Goal: Check status: Check status

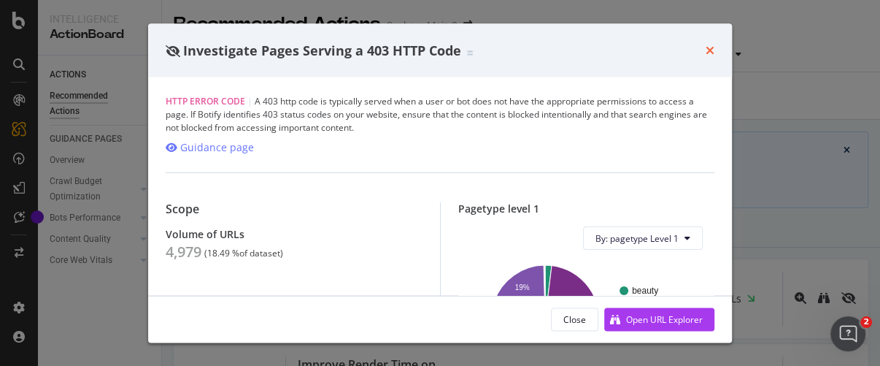
click at [708, 50] on icon "times" at bounding box center [710, 51] width 9 height 12
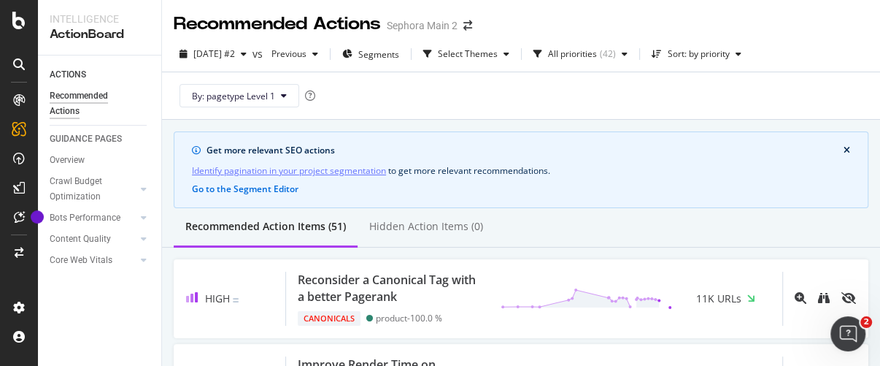
click at [12, 29] on div at bounding box center [19, 183] width 38 height 366
click at [16, 27] on icon at bounding box center [18, 21] width 13 height 18
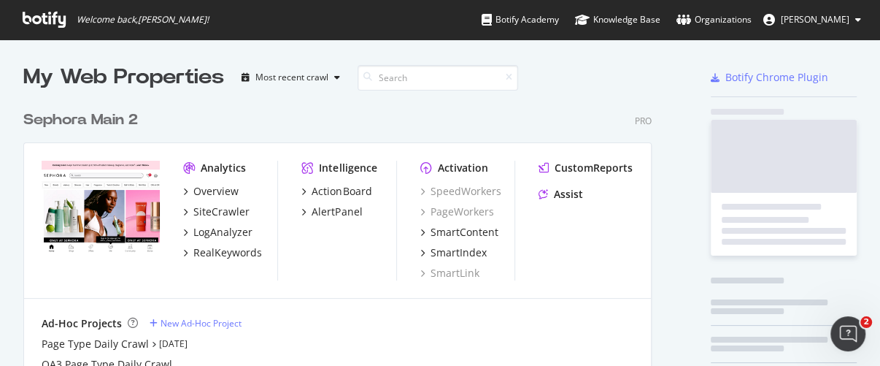
scroll to position [354, 855]
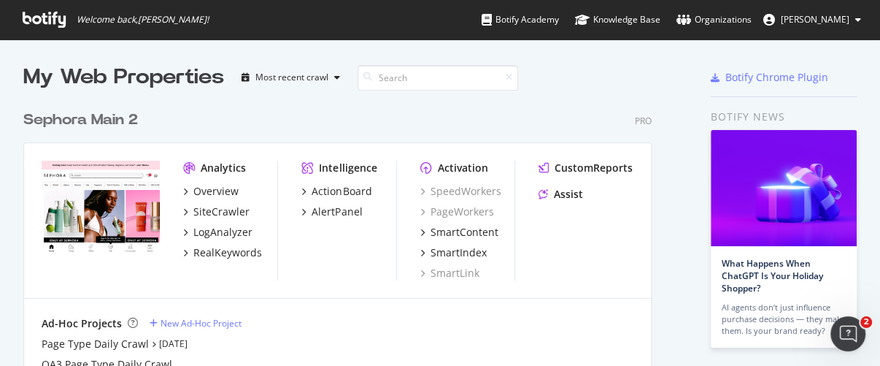
click at [119, 122] on div "Sephora Main 2" at bounding box center [80, 119] width 115 height 21
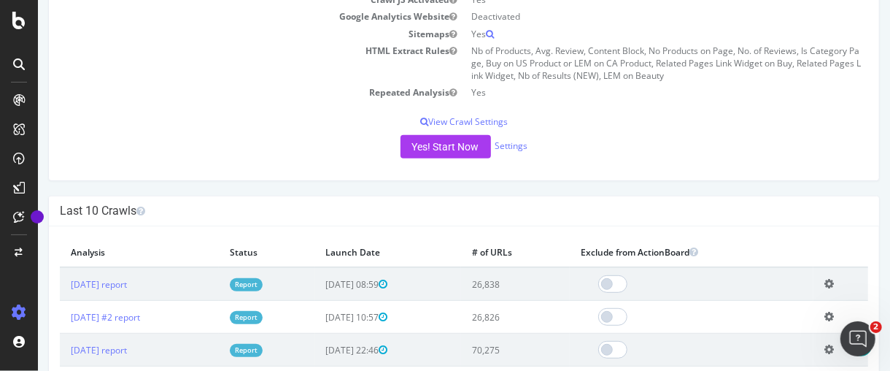
scroll to position [405, 0]
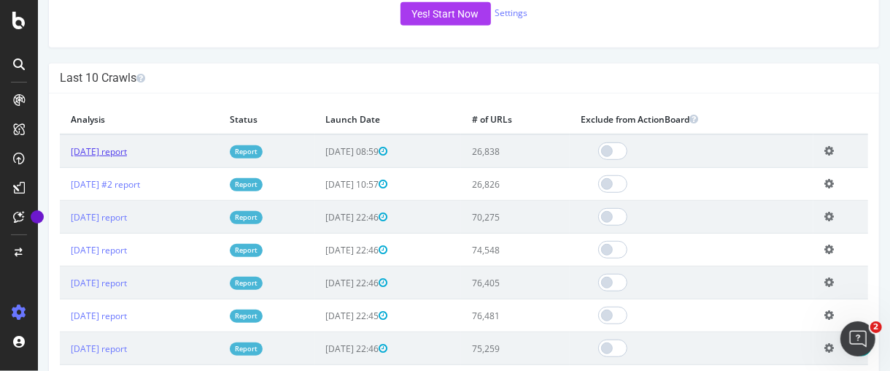
click at [126, 148] on link "[DATE] report" at bounding box center [98, 151] width 56 height 12
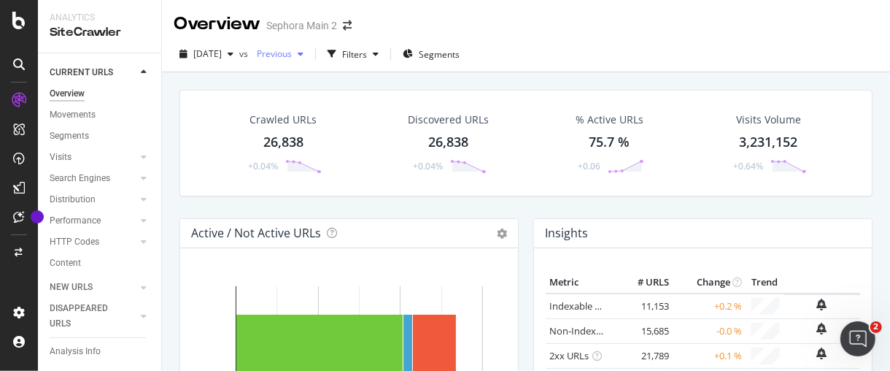
click at [292, 48] on span "Previous" at bounding box center [271, 53] width 41 height 12
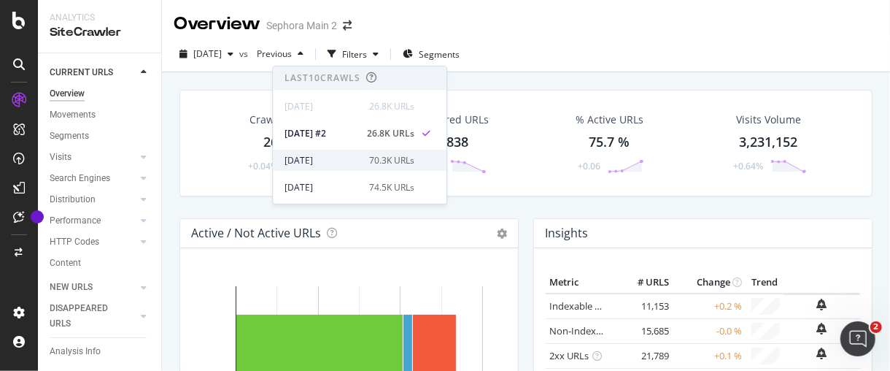
click at [385, 164] on div "70.3K URLs" at bounding box center [391, 160] width 45 height 13
